Goal: Information Seeking & Learning: Learn about a topic

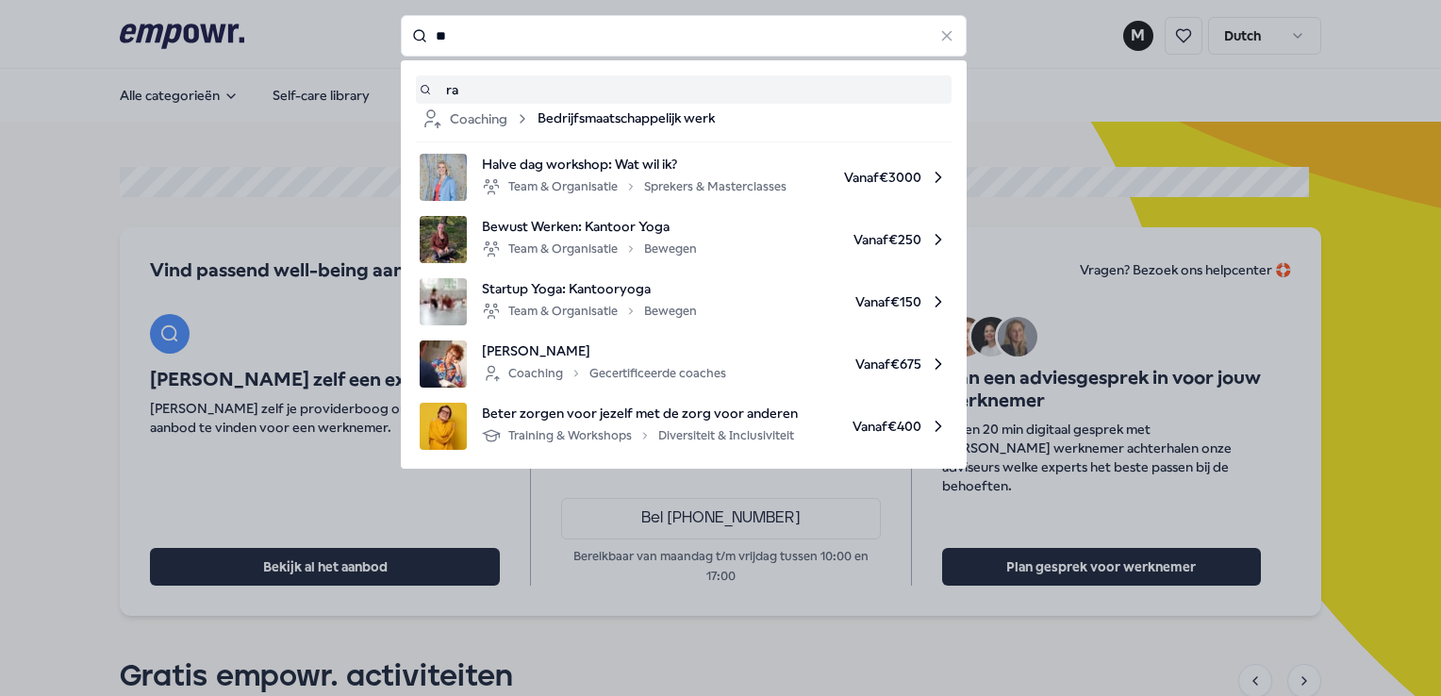
type input "*"
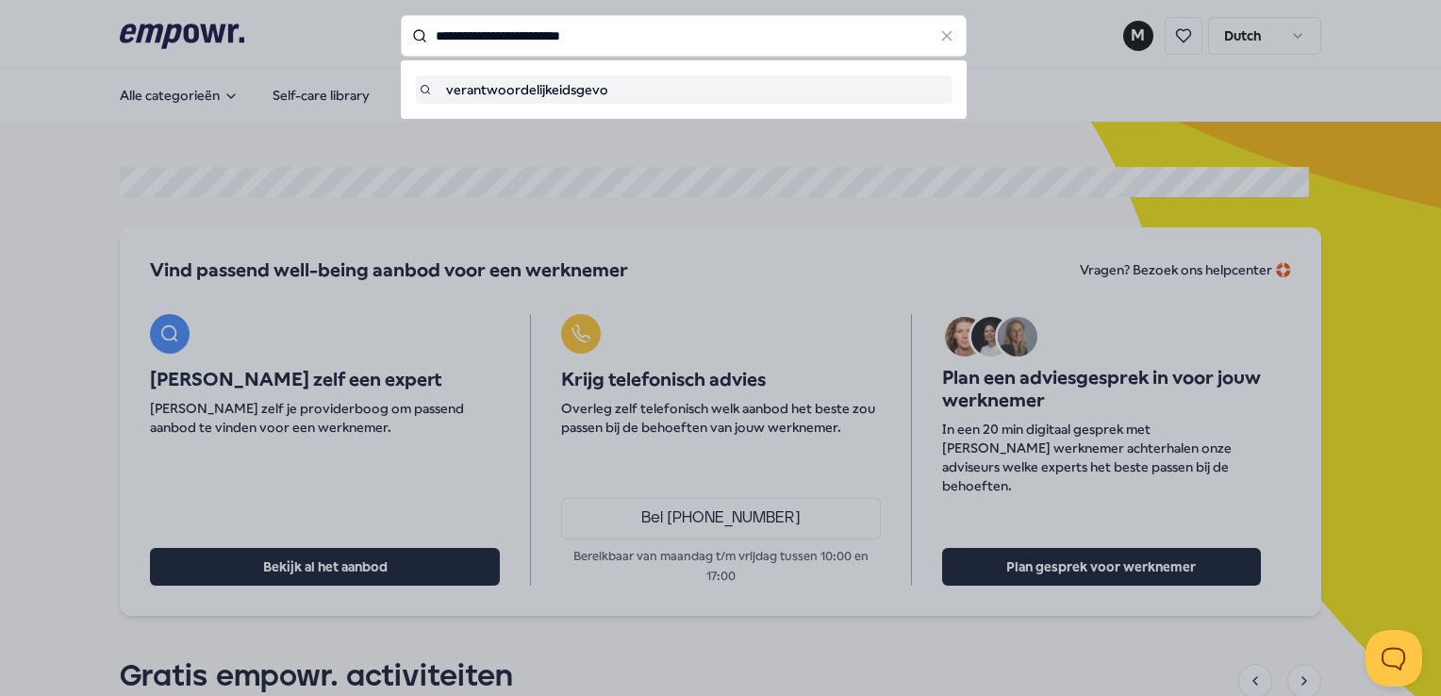
type input "**********"
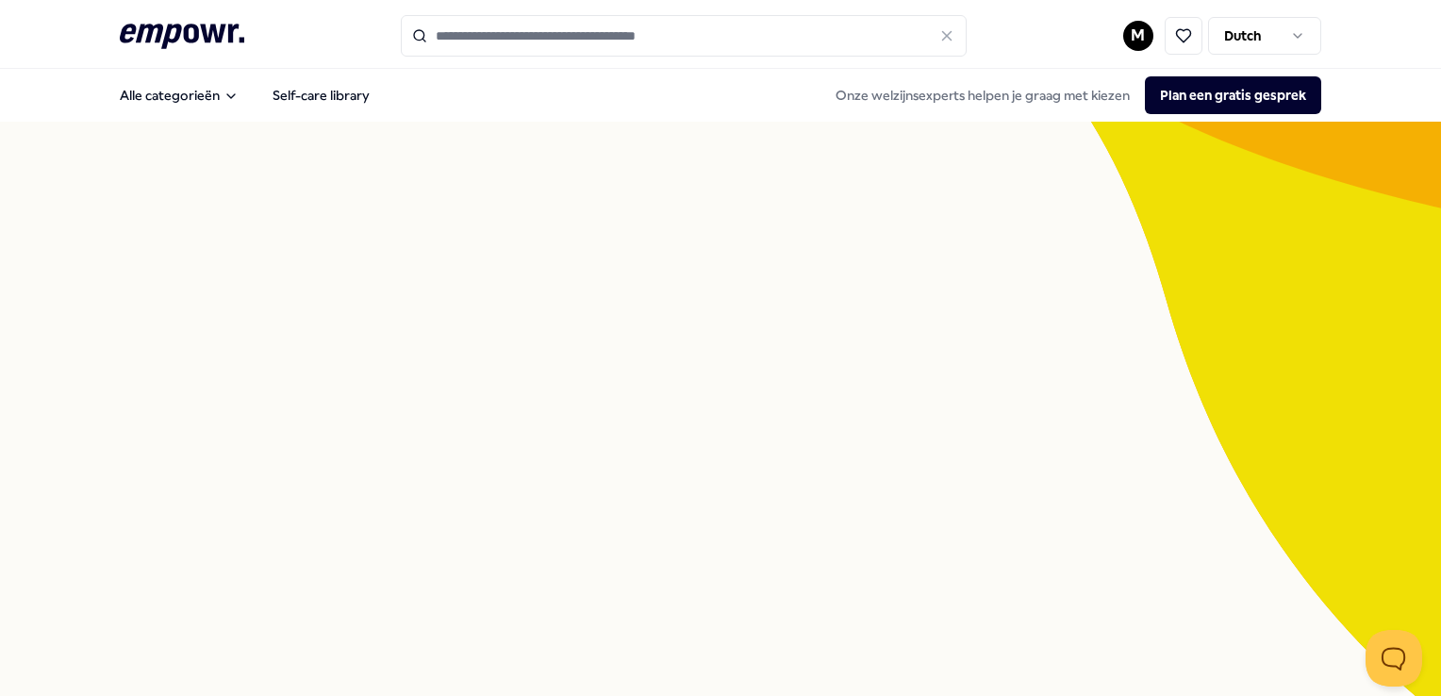
type input "**********"
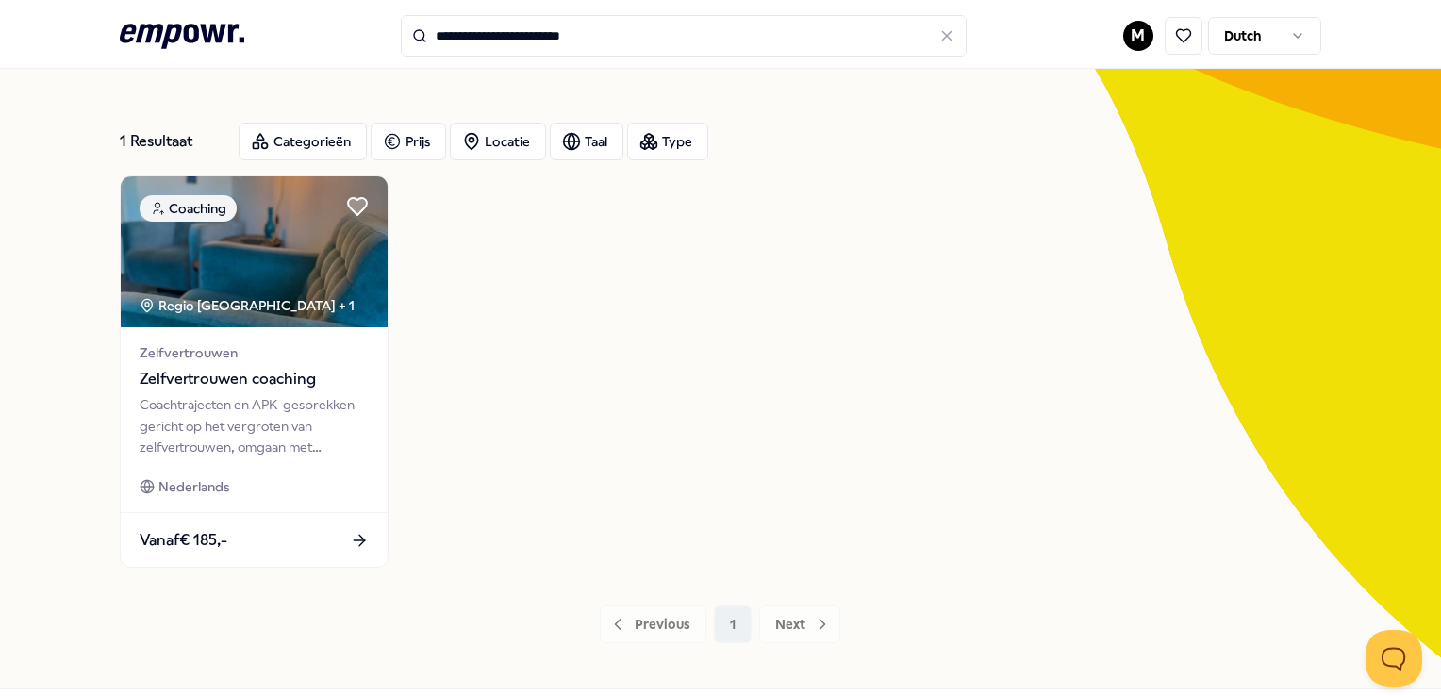
scroll to position [58, 0]
